Goal: Task Accomplishment & Management: Use online tool/utility

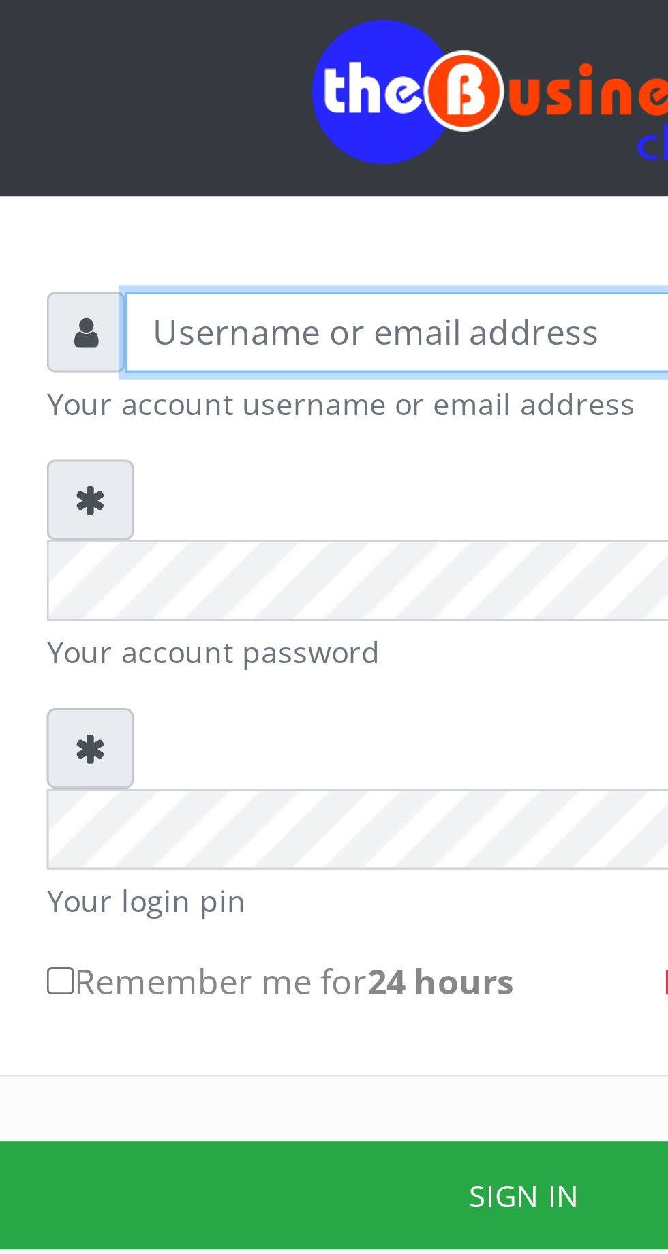
click at [260, 206] on input "text" at bounding box center [347, 200] width 282 height 26
type input "Musluky"
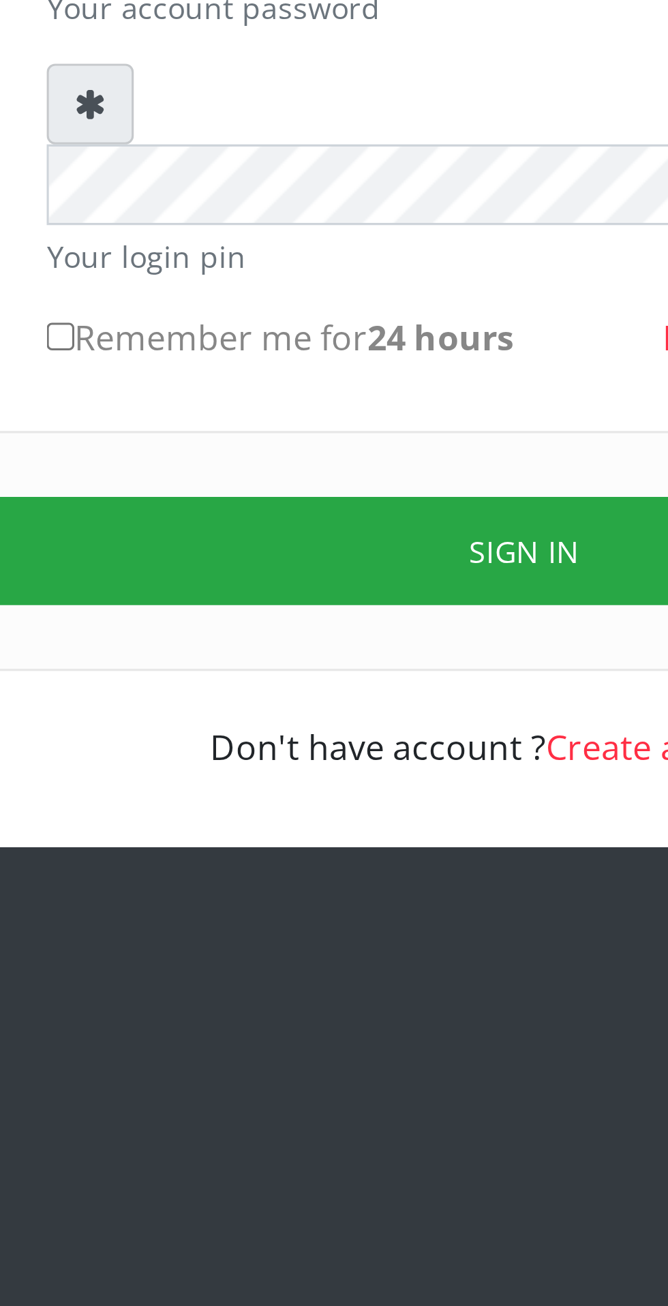
click at [320, 464] on button "Sign in" at bounding box center [334, 481] width 348 height 35
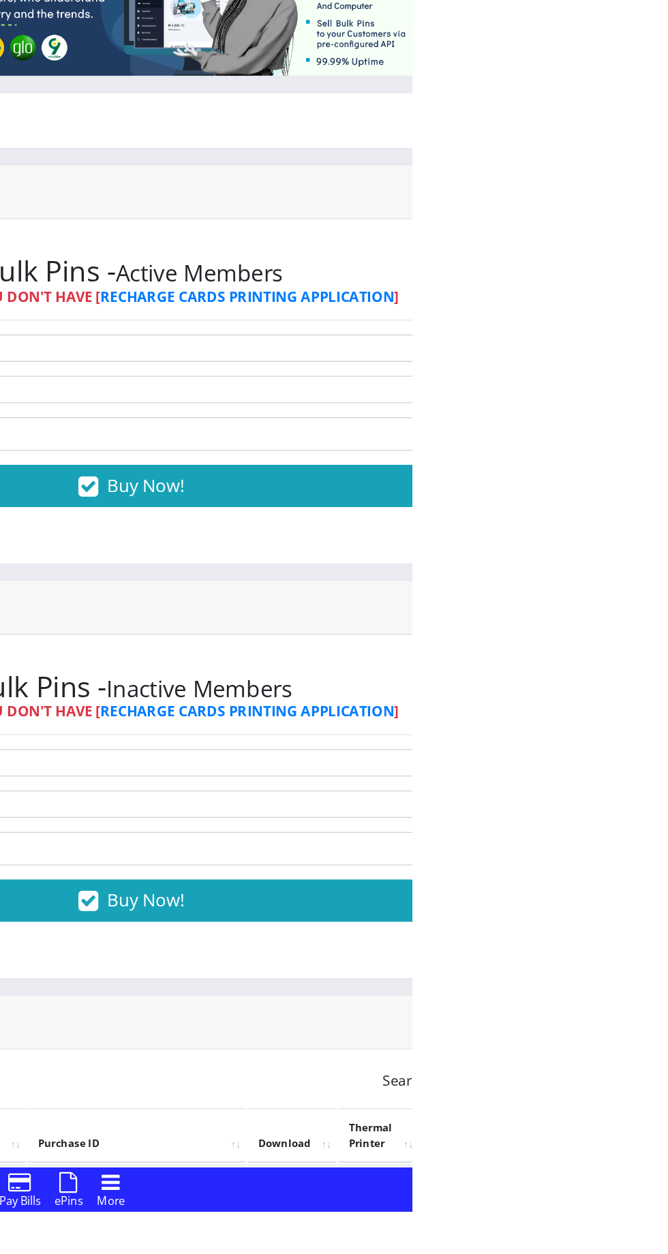
click at [657, 1239] on link "PoS Paper (RawBT)" at bounding box center [638, 1241] width 38 height 25
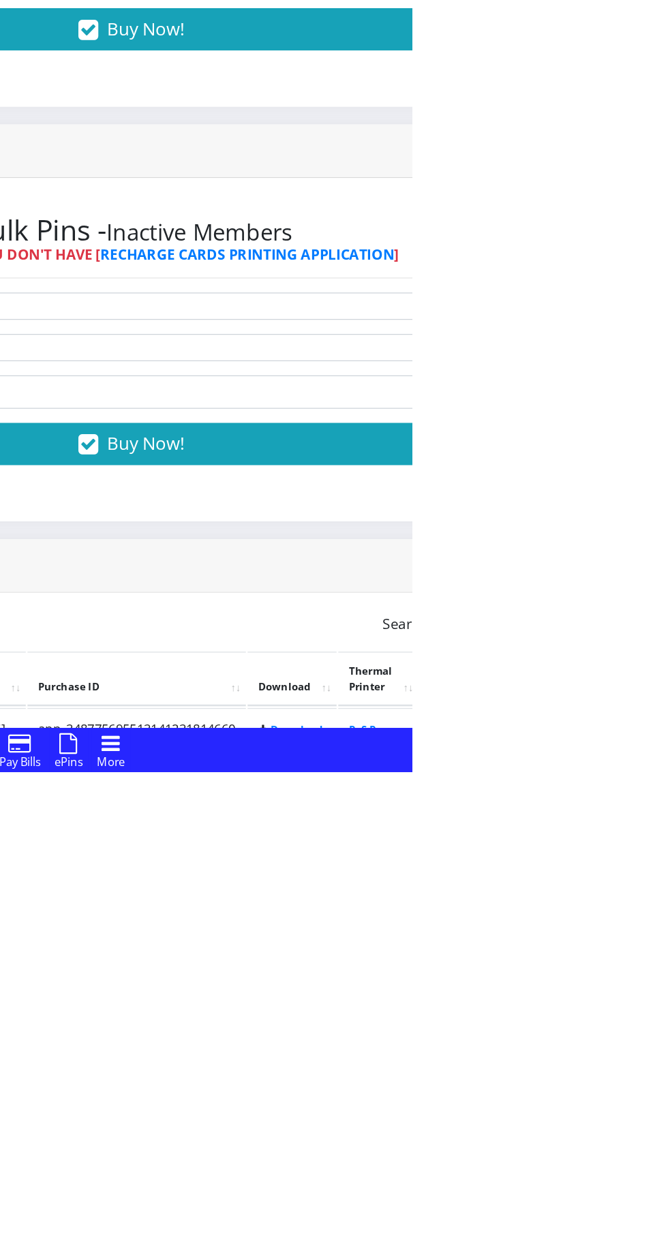
scroll to position [18, 0]
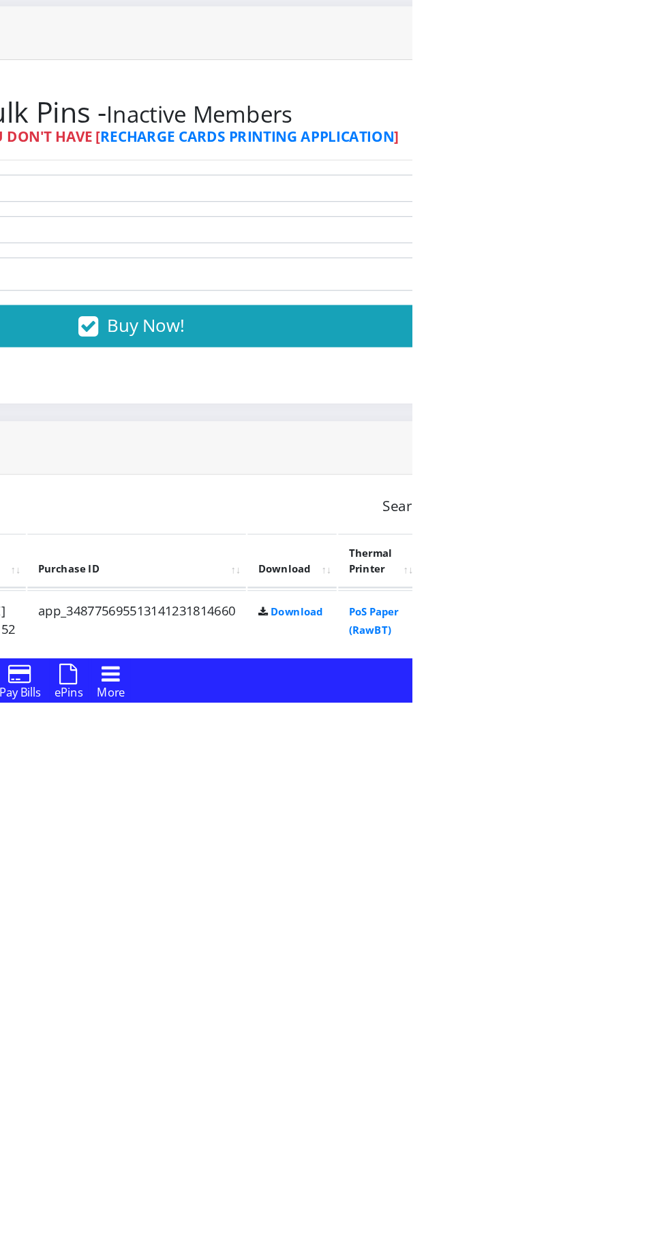
scroll to position [52, 0]
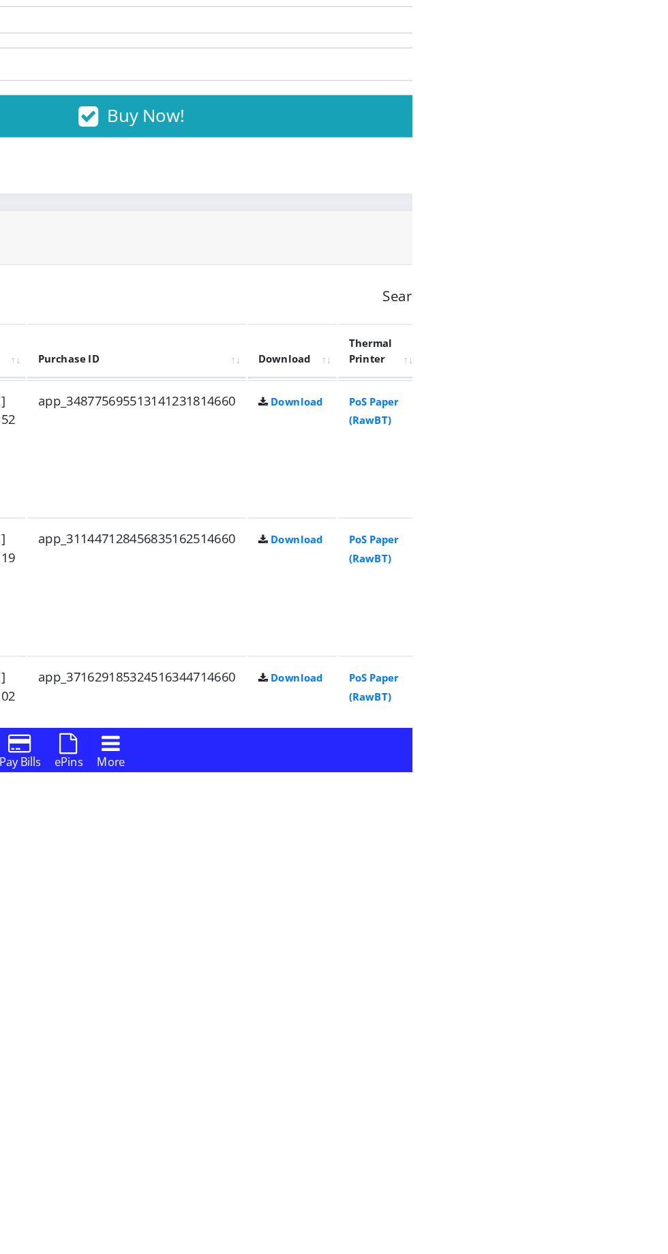
scroll to position [268, 0]
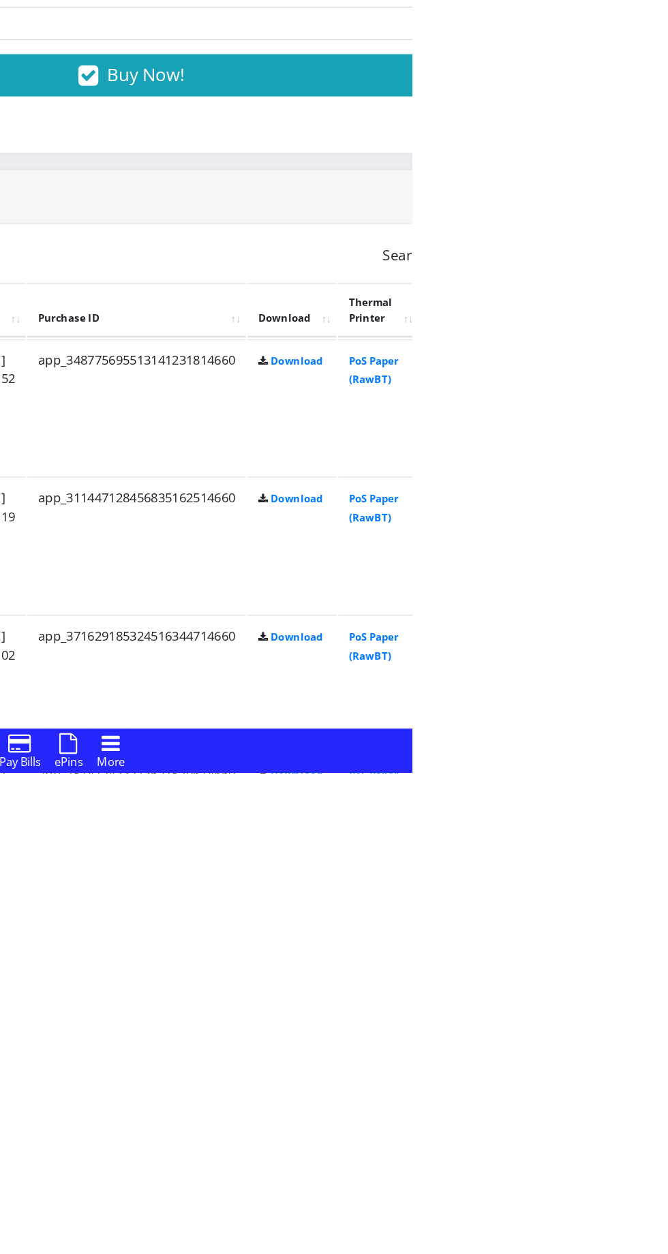
scroll to position [299, 0]
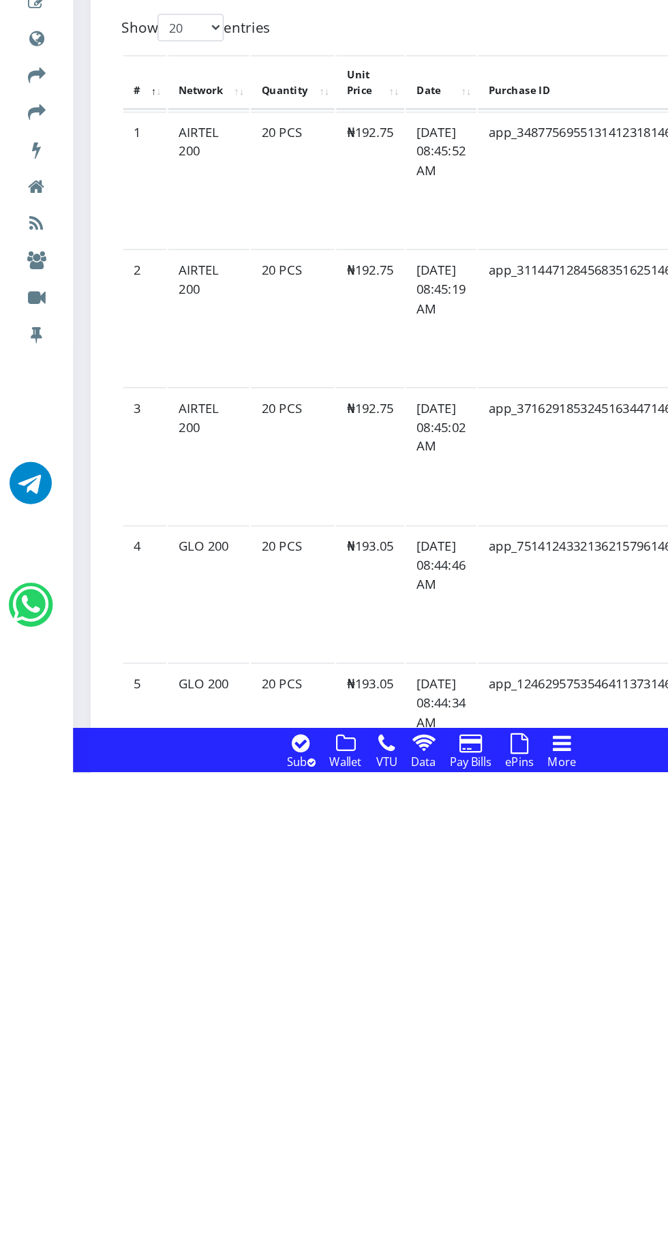
scroll to position [479, 0]
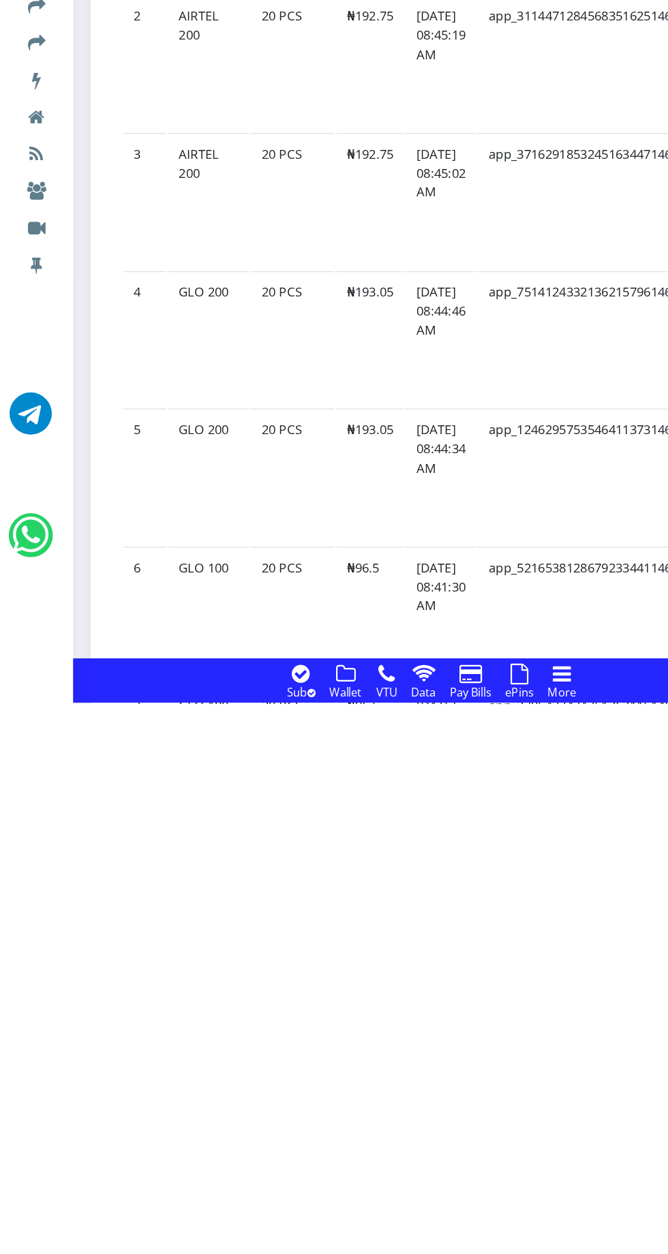
scroll to position [621, 0]
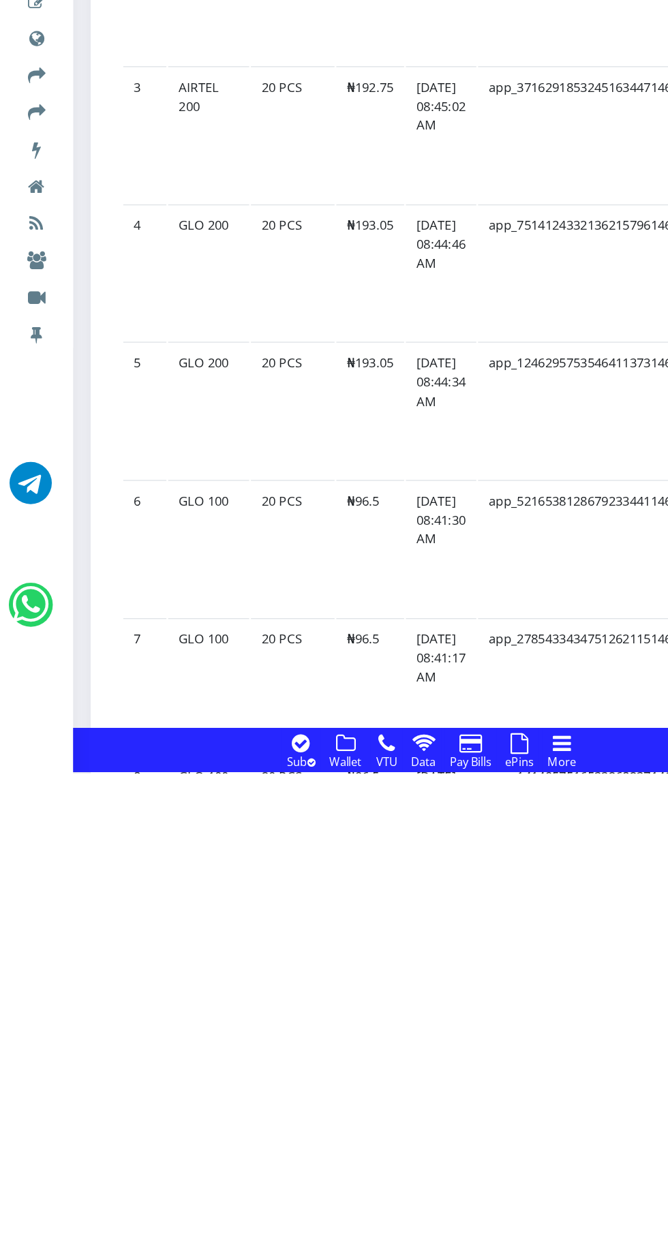
scroll to position [725, 0]
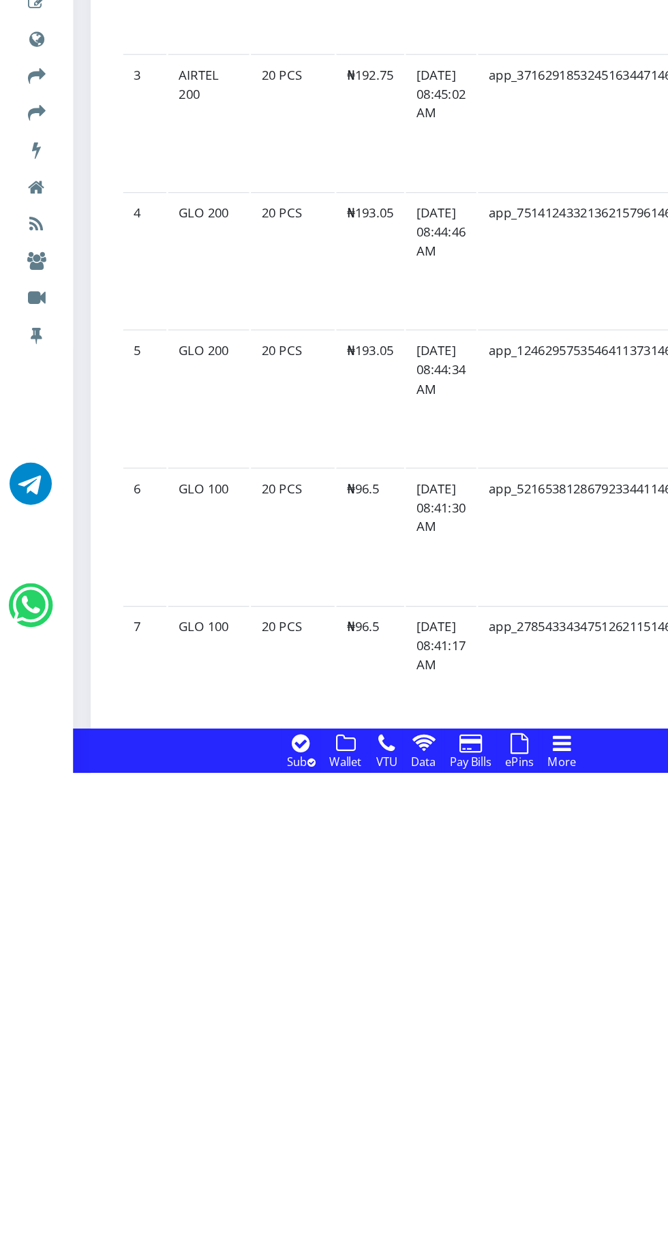
scroll to position [734, 0]
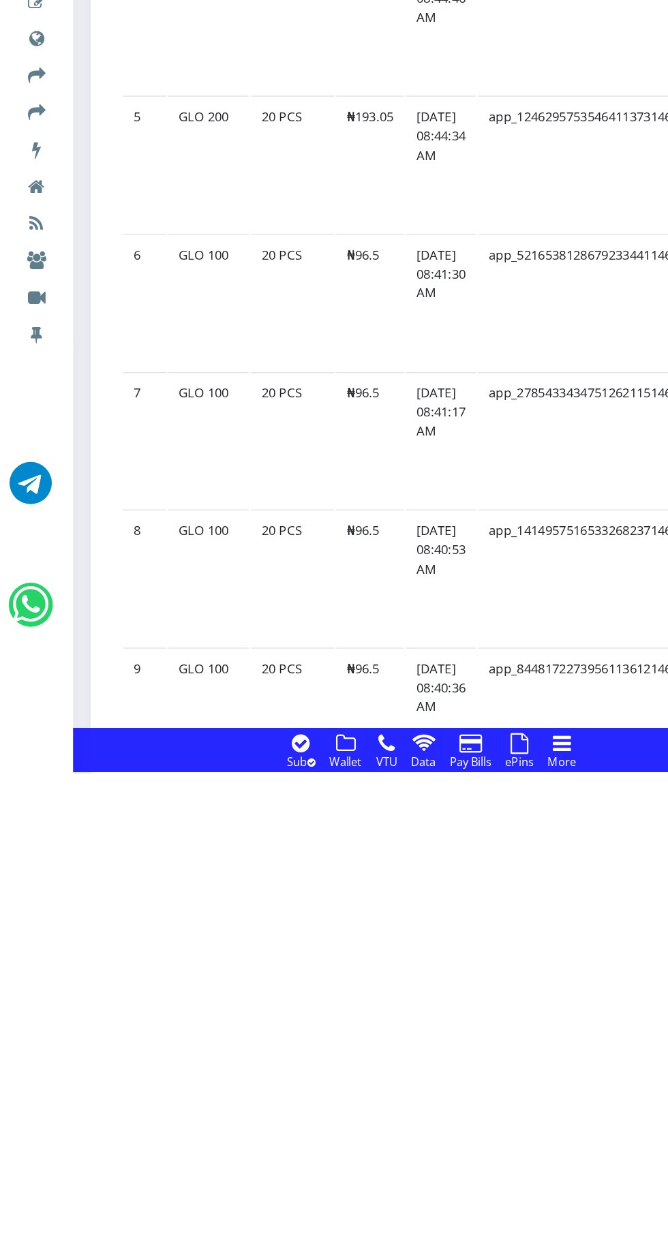
scroll to position [922, 0]
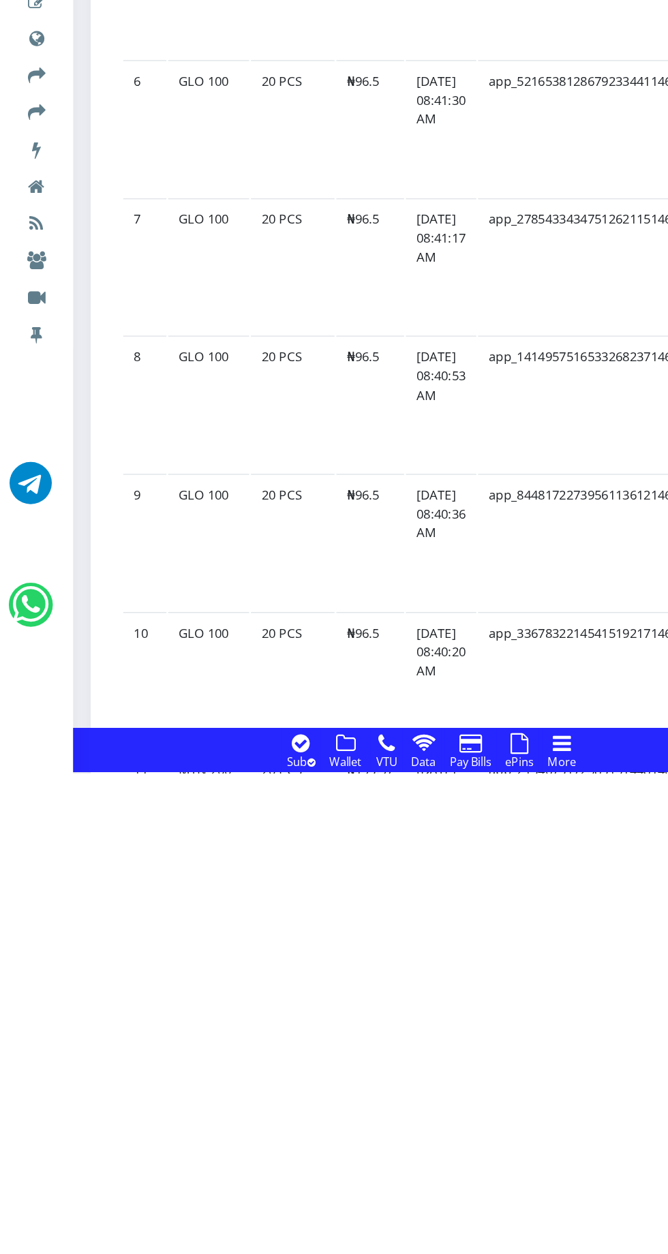
scroll to position [1050, 0]
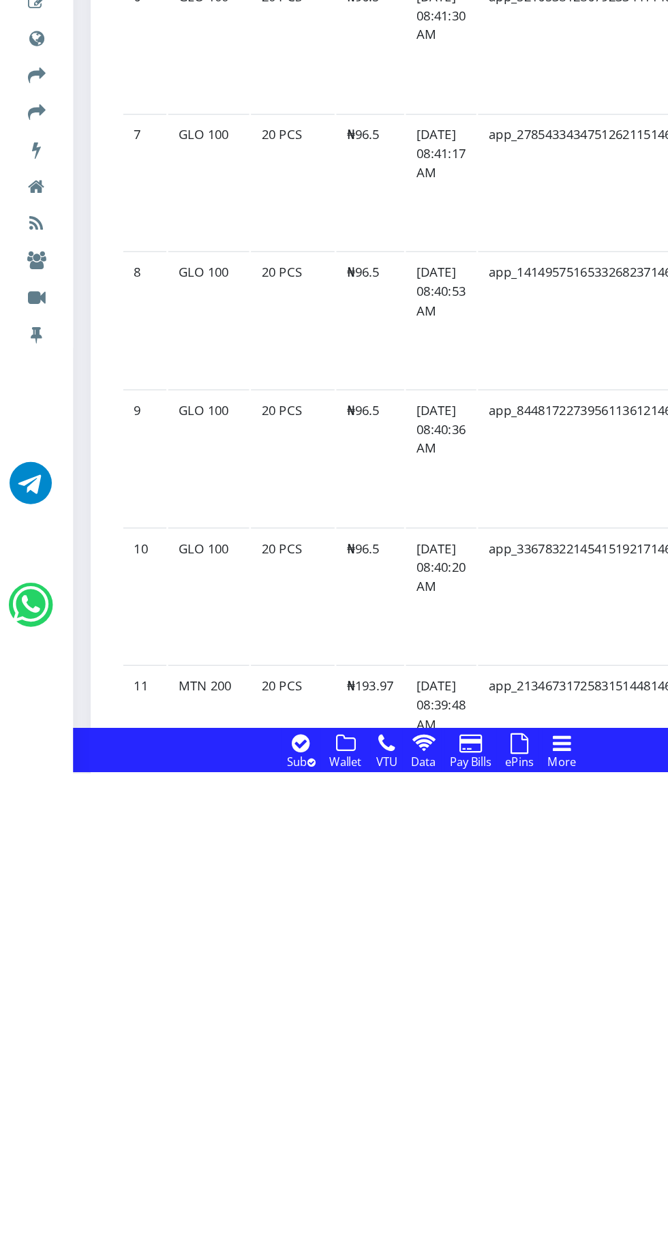
scroll to position [1116, 0]
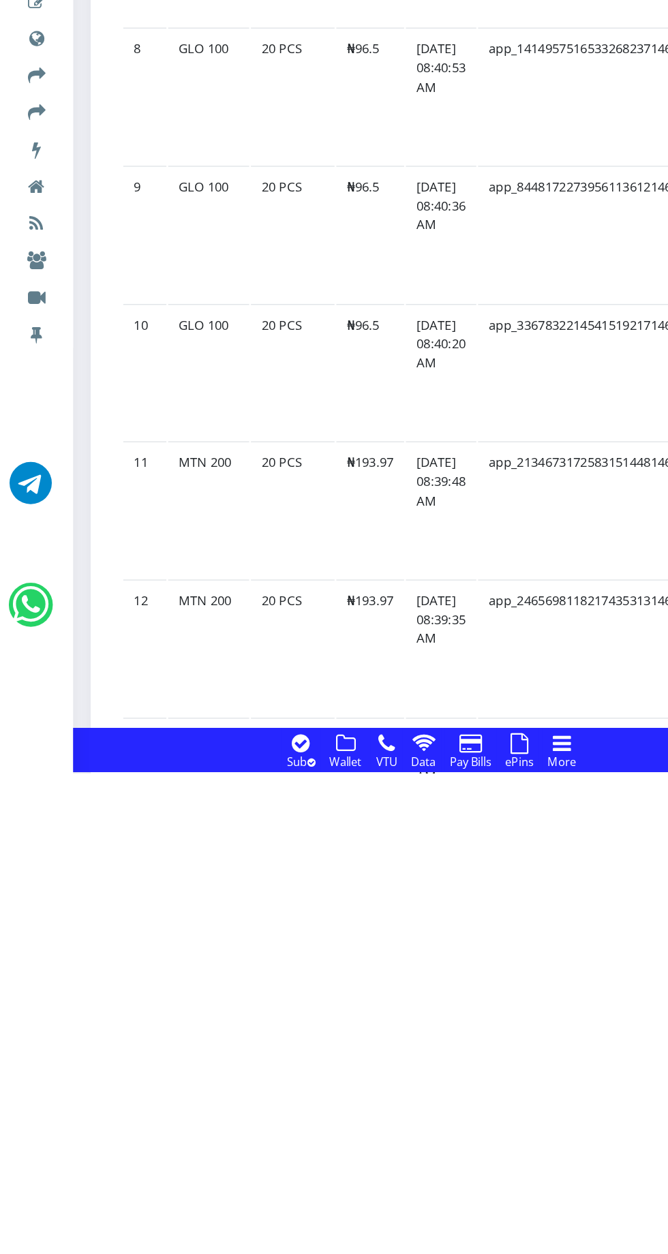
scroll to position [1290, 0]
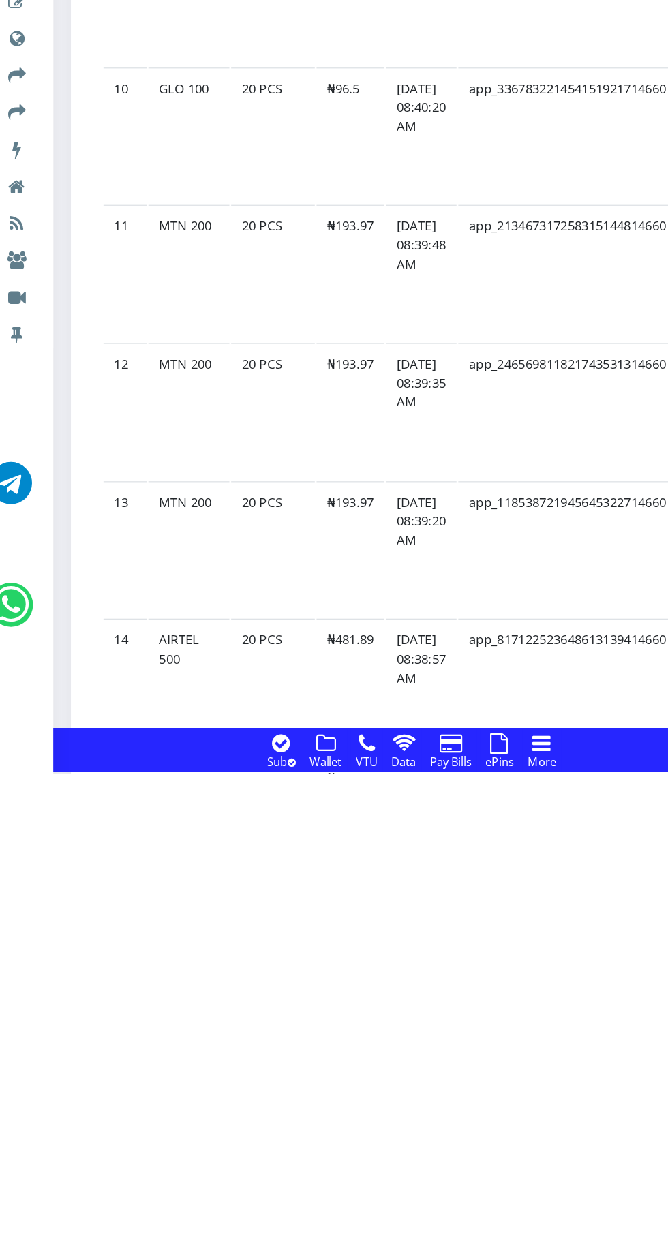
scroll to position [1472, 0]
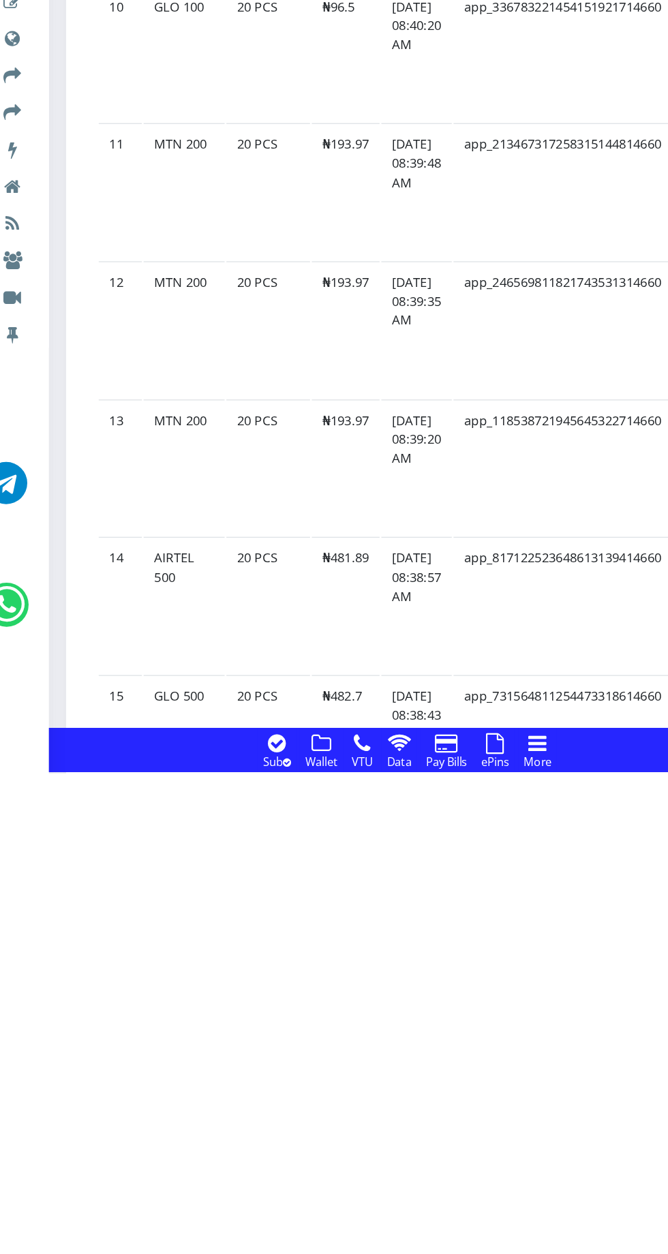
scroll to position [1535, 0]
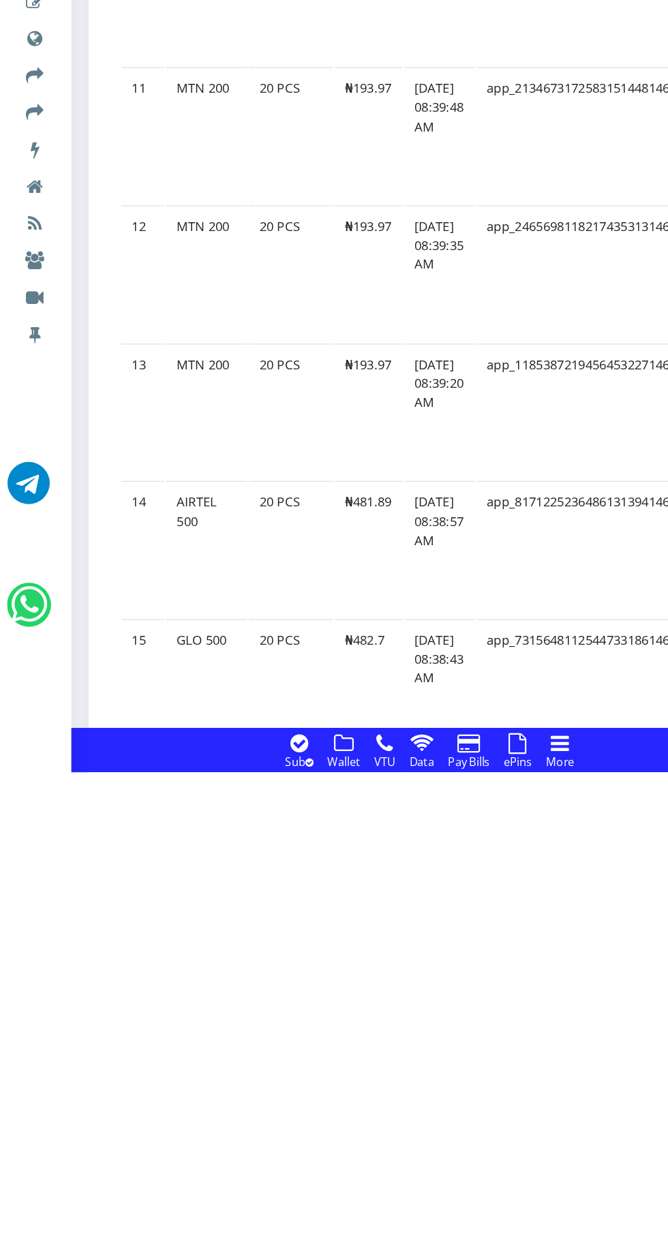
scroll to position [1580, 0]
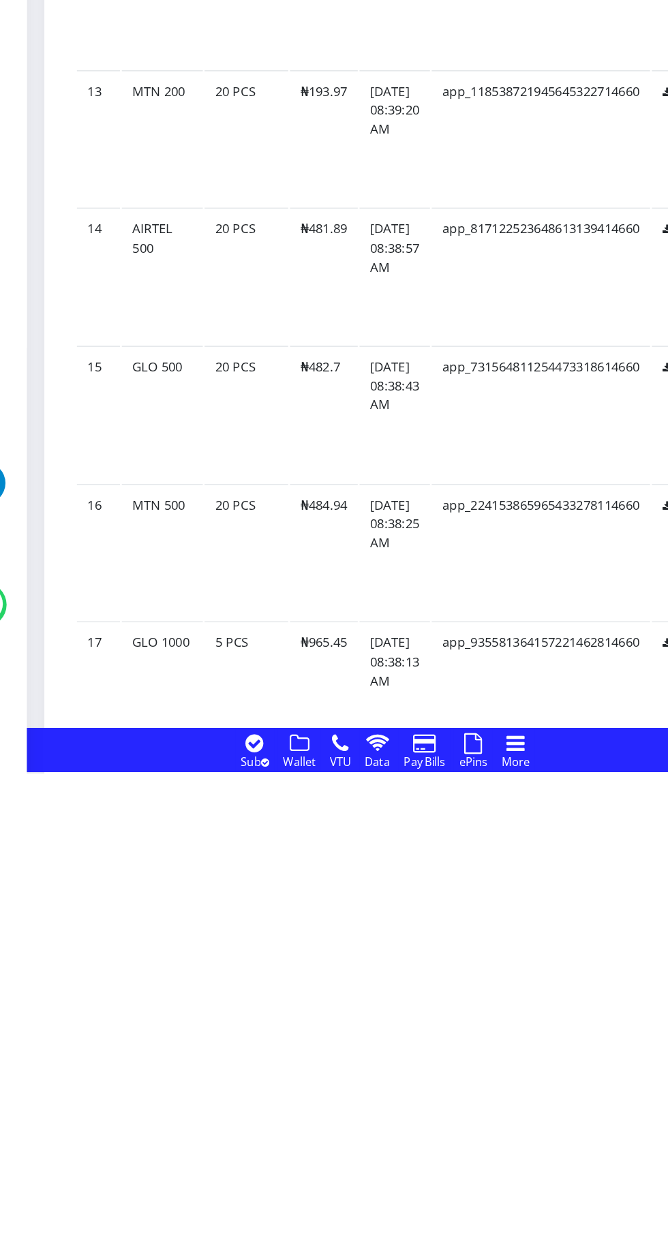
scroll to position [1790, 0]
